Goal: Transaction & Acquisition: Purchase product/service

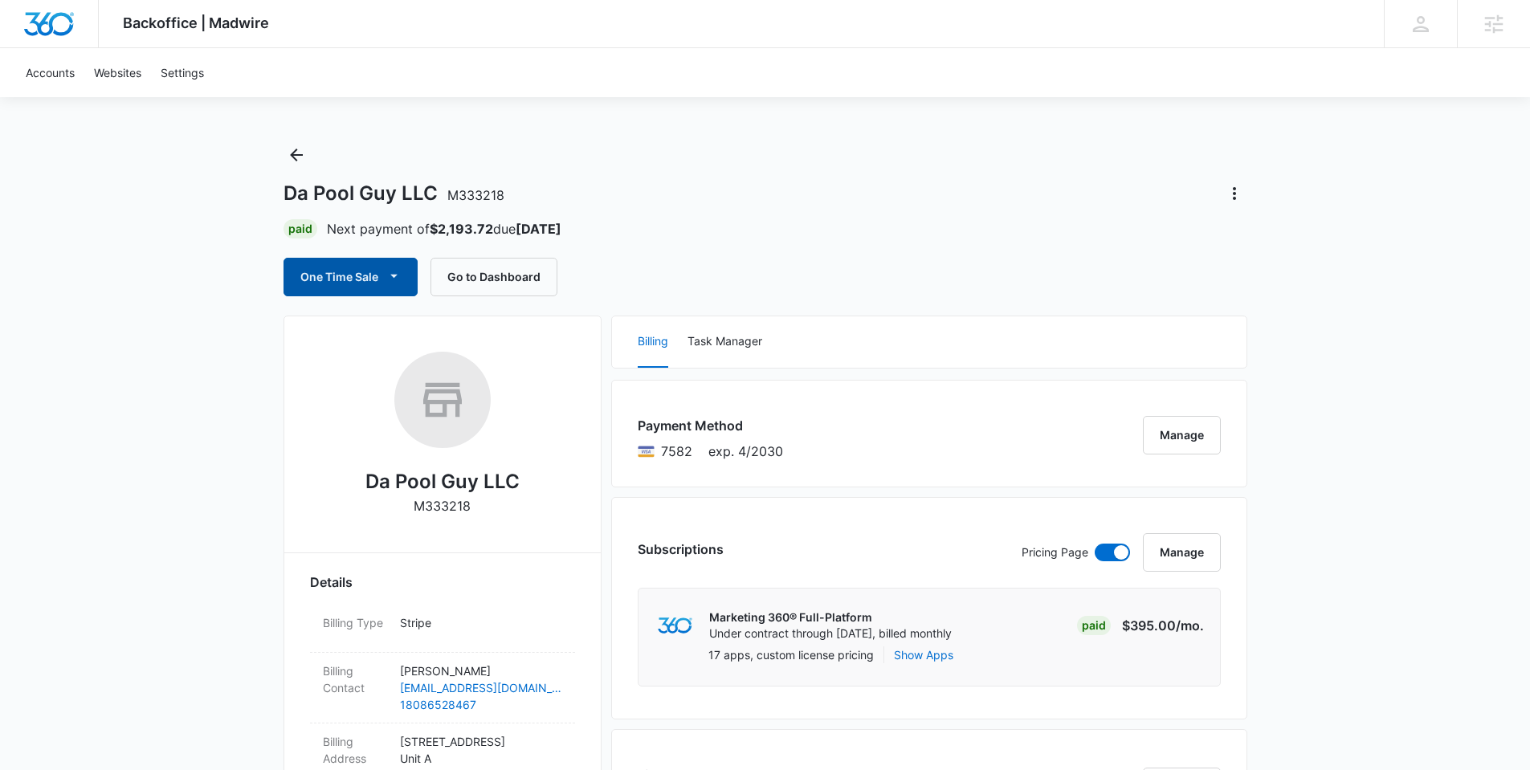
click at [406, 269] on button "One Time Sale" at bounding box center [351, 277] width 134 height 39
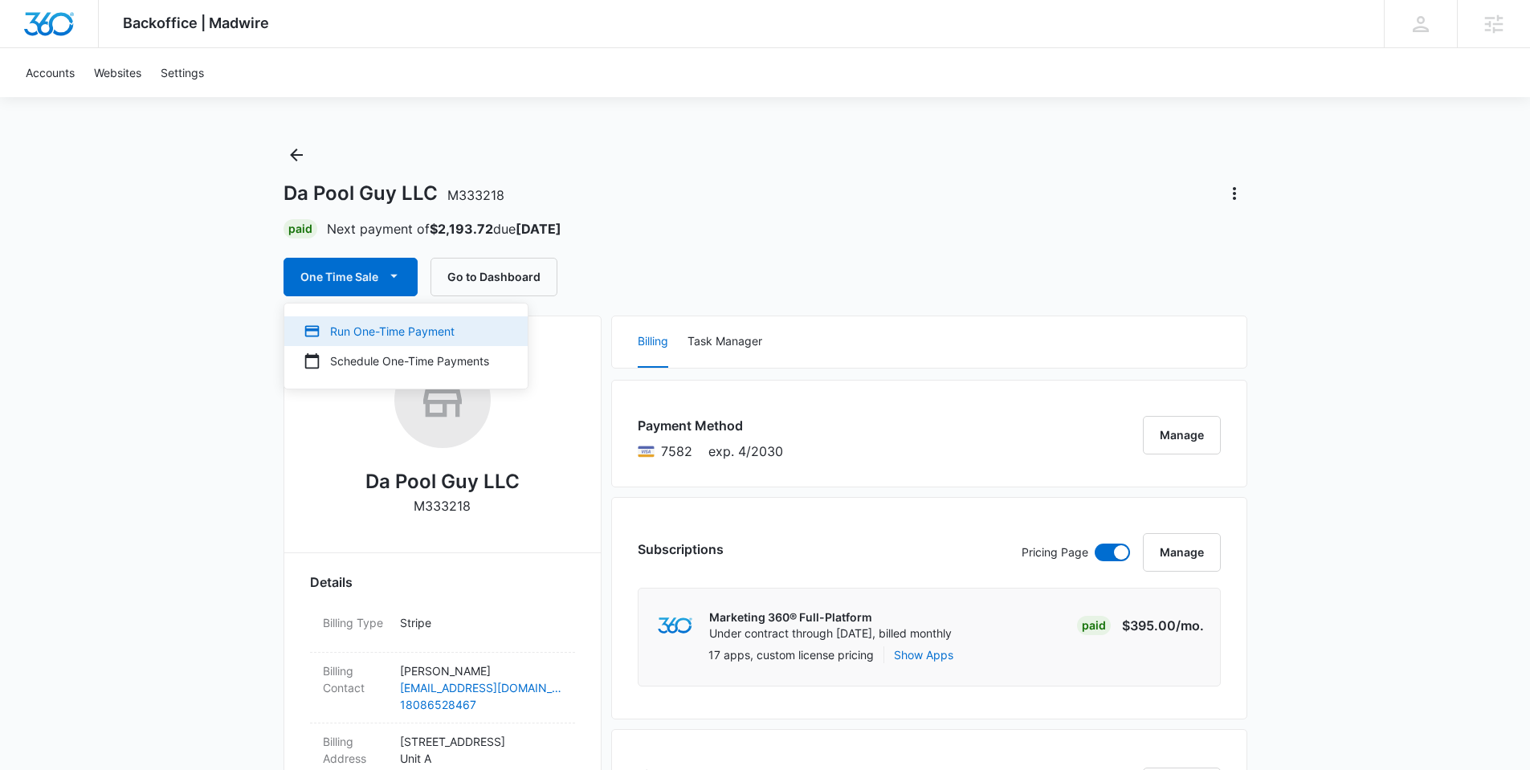
click at [390, 327] on div "Run One-Time Payment" at bounding box center [397, 331] width 186 height 17
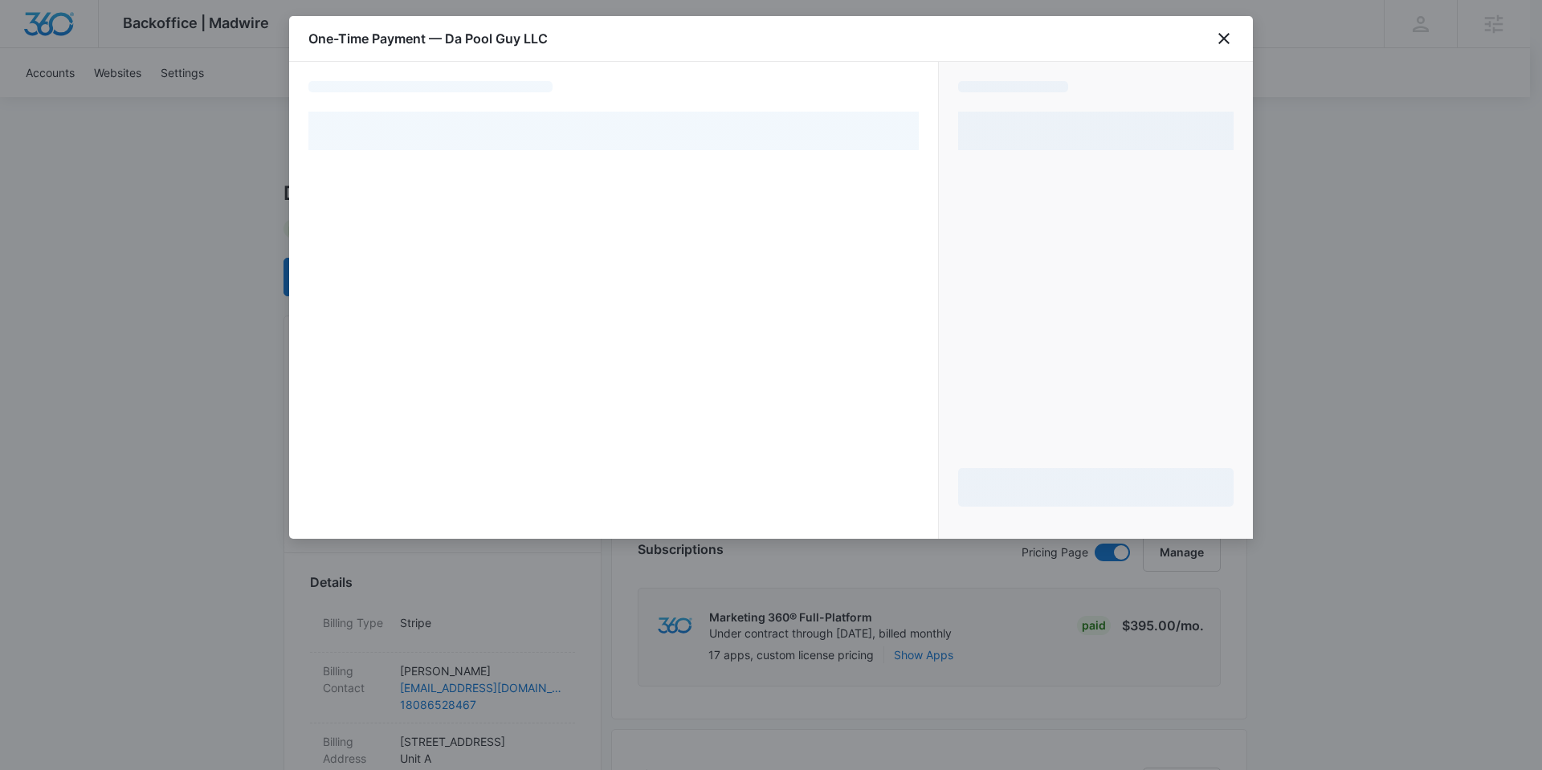
select select "pm_1Rpwd9A4n8RTgNjUFIUdjzp2"
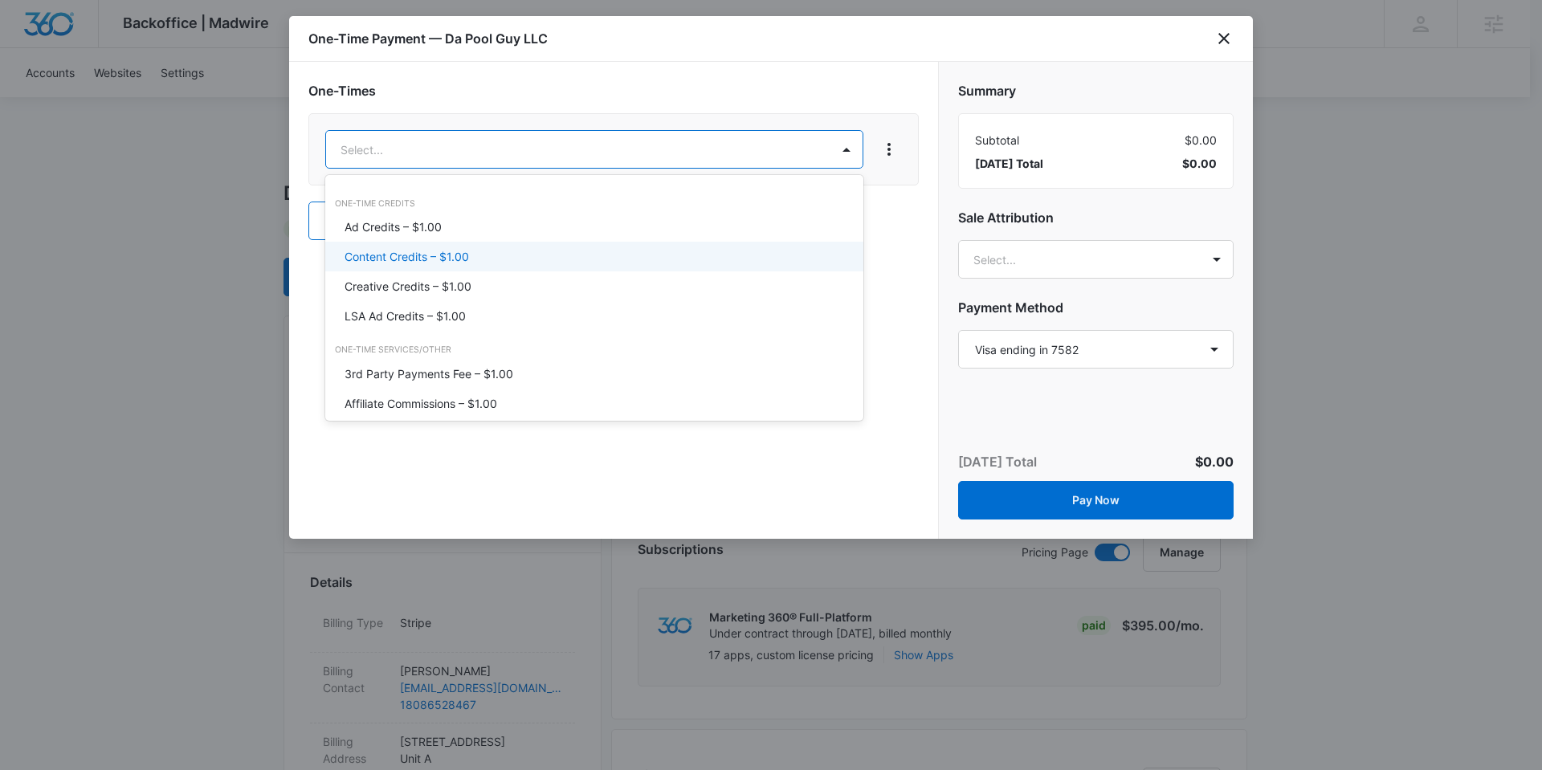
click at [539, 263] on div "Content Credits – $1.00" at bounding box center [593, 256] width 496 height 17
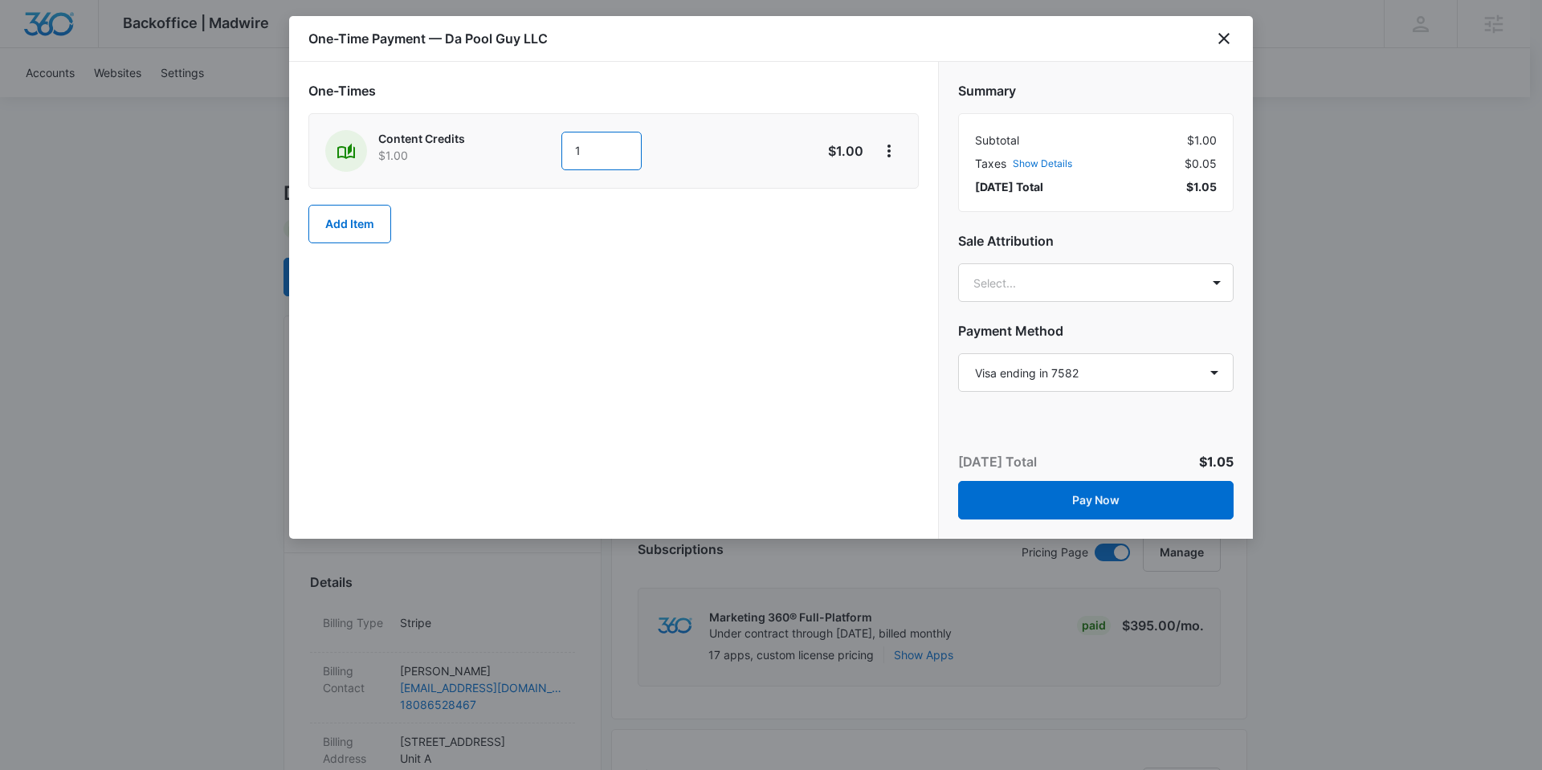
drag, startPoint x: 574, startPoint y: 155, endPoint x: 590, endPoint y: 152, distance: 16.4
click at [599, 156] on input "1" at bounding box center [601, 151] width 80 height 39
type input "200"
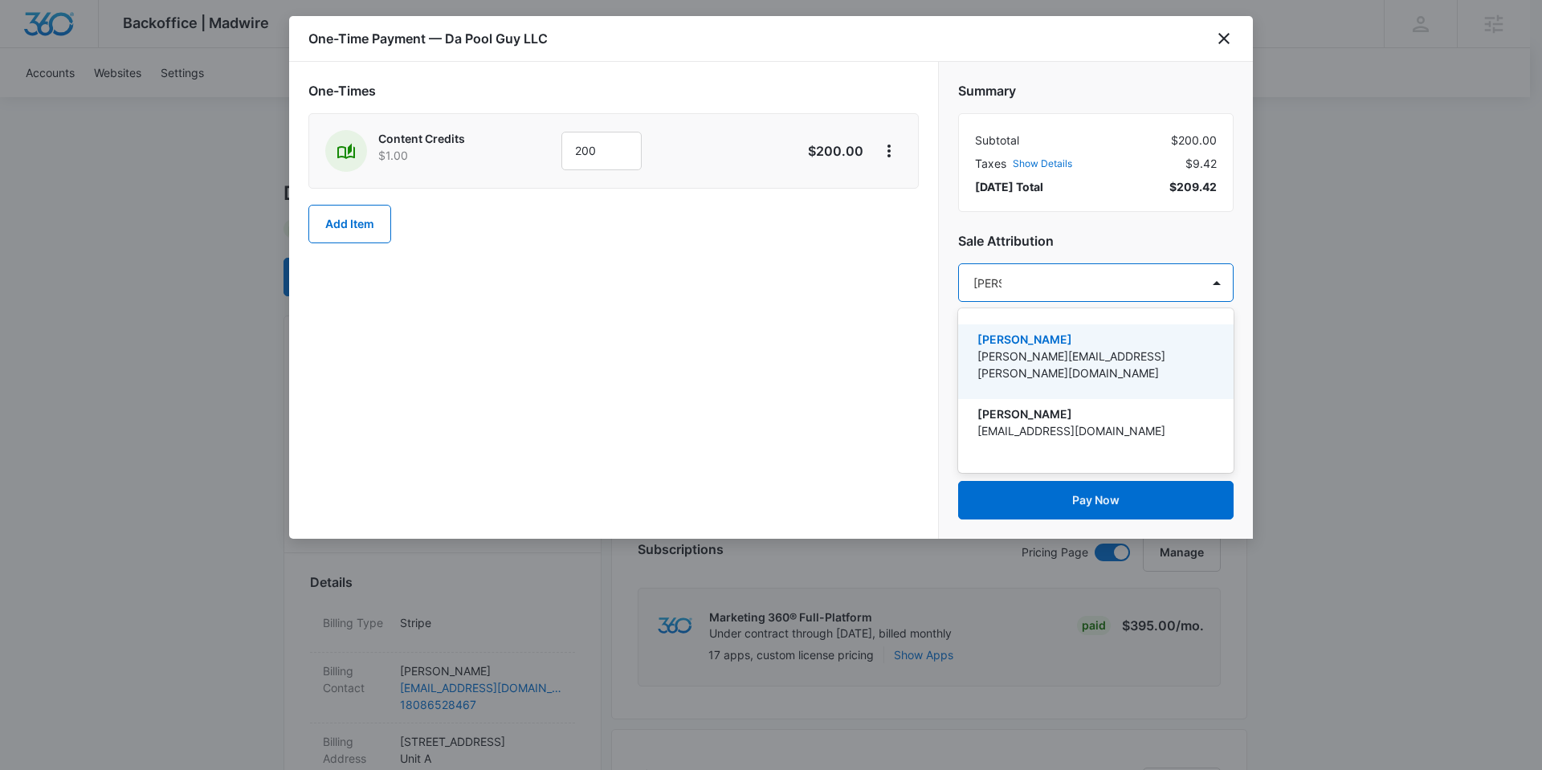
type input "anasta"
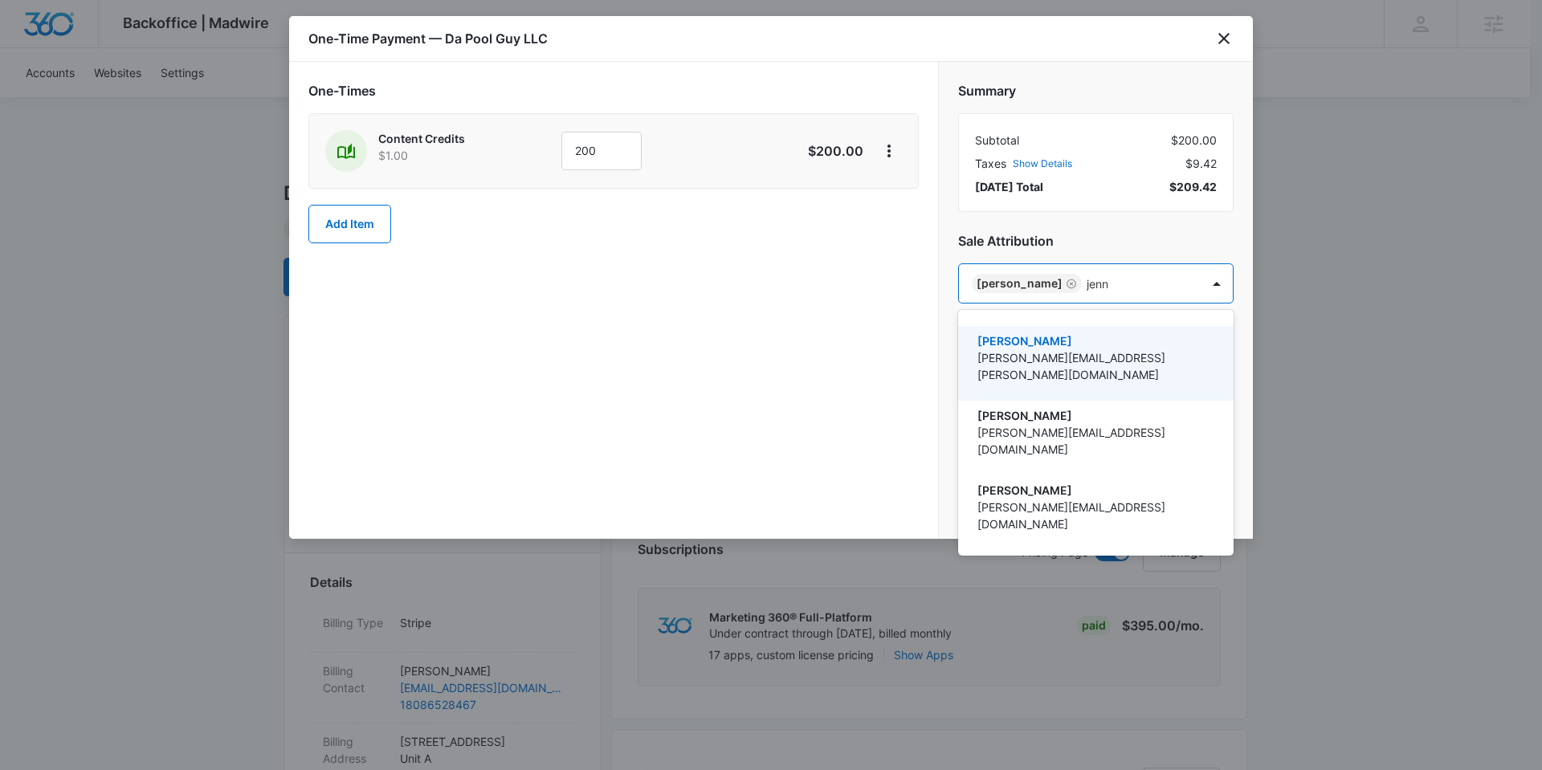
type input "[PERSON_NAME]"
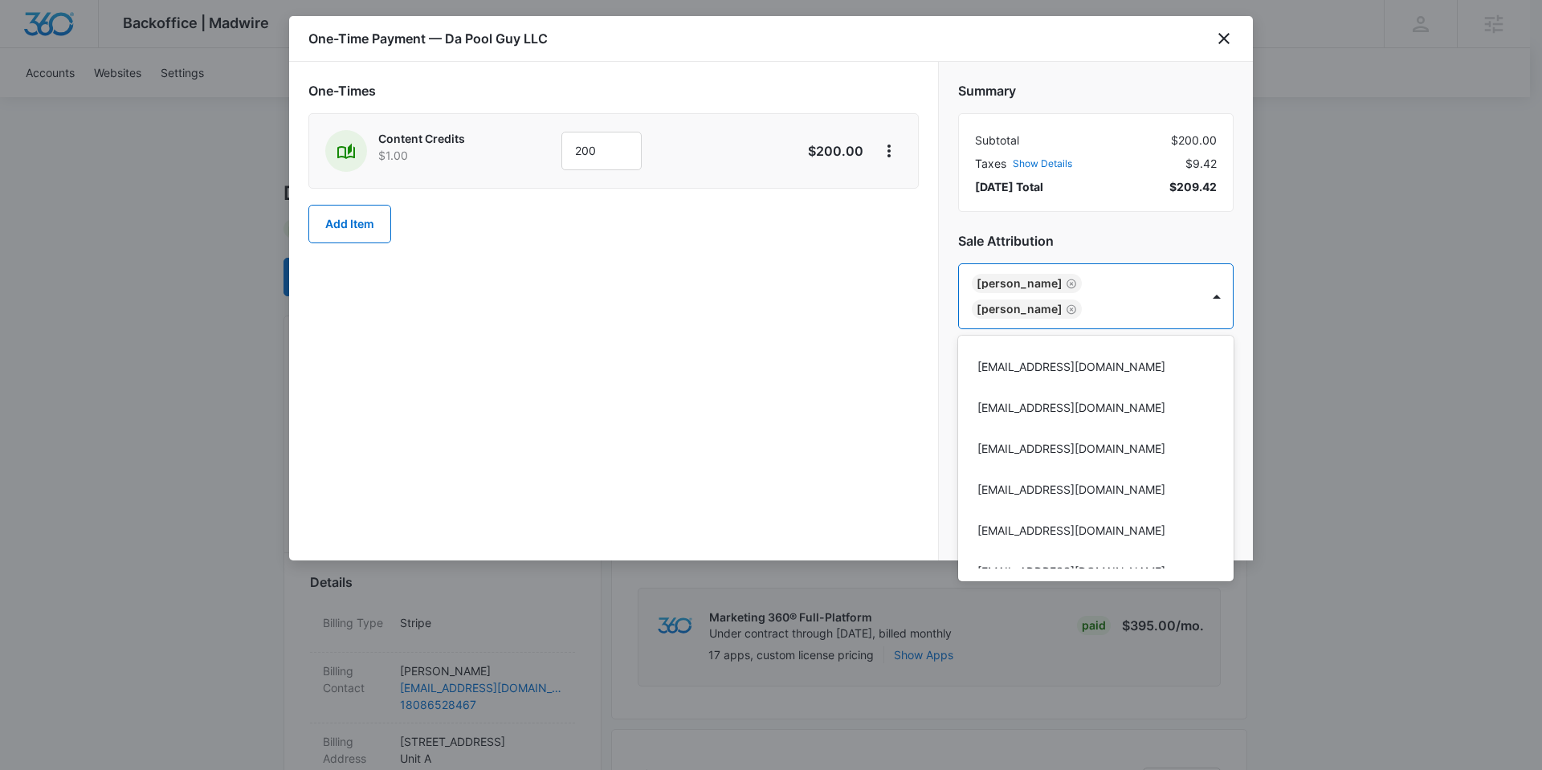
click at [823, 309] on div at bounding box center [771, 385] width 1542 height 770
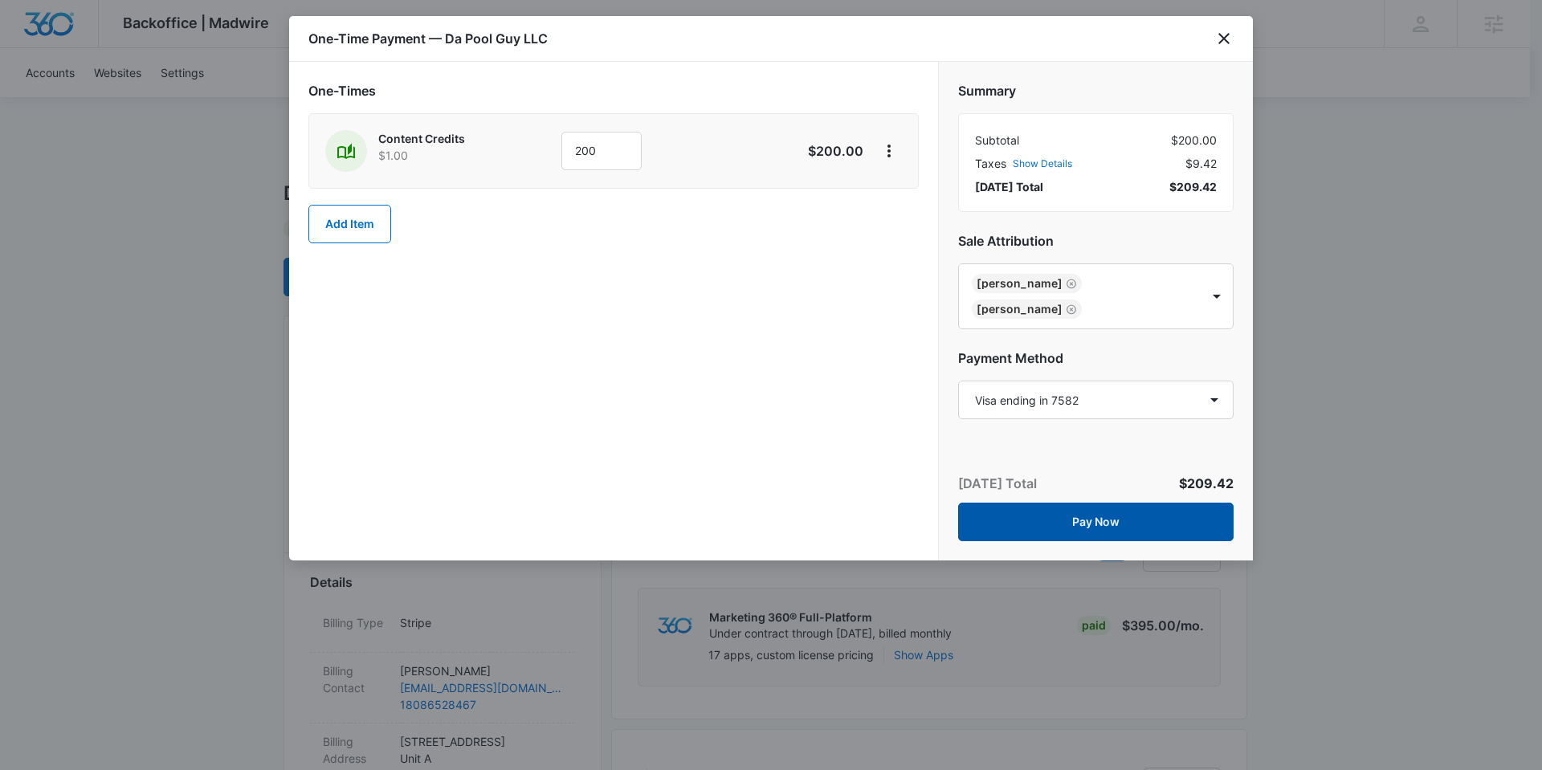
click at [1112, 530] on button "Pay Now" at bounding box center [1096, 522] width 276 height 39
